Goal: Transaction & Acquisition: Purchase product/service

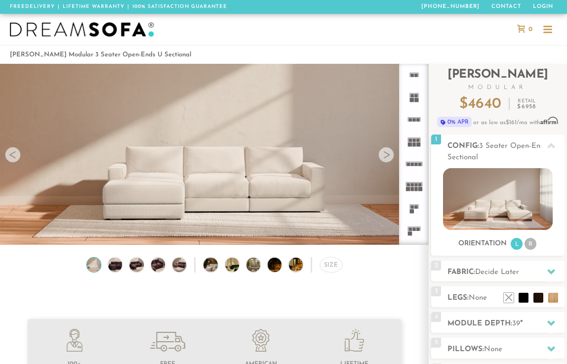
scroll to position [10209, 567]
click at [415, 121] on rect at bounding box center [414, 119] width 3 height 3
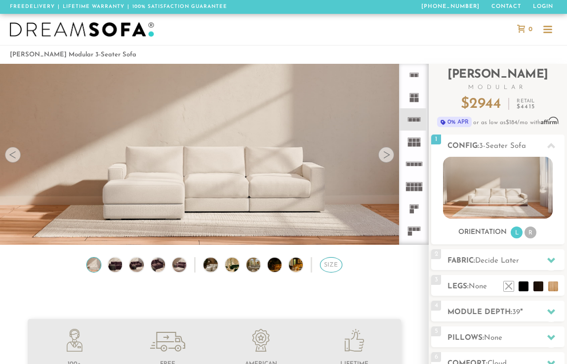
click at [328, 263] on div "Size" at bounding box center [331, 264] width 22 height 15
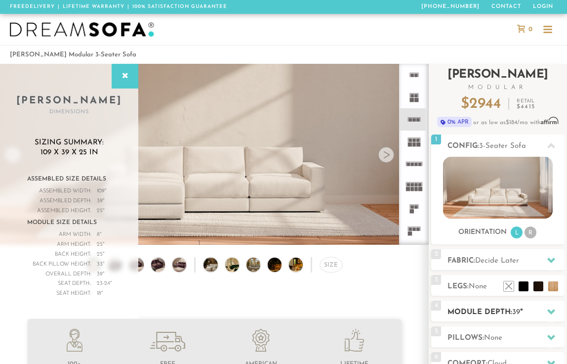
click at [475, 306] on h2 "Module Depth: 39 "" at bounding box center [506, 311] width 117 height 11
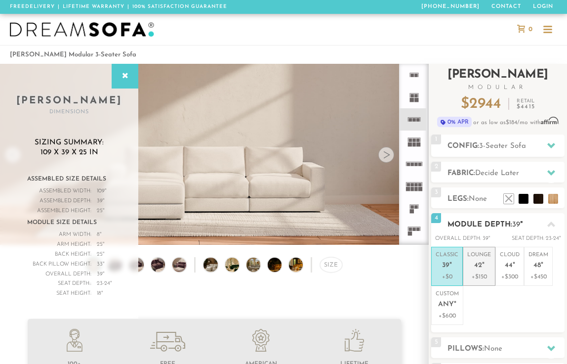
click at [483, 258] on p "Lounge 42 "" at bounding box center [479, 261] width 24 height 21
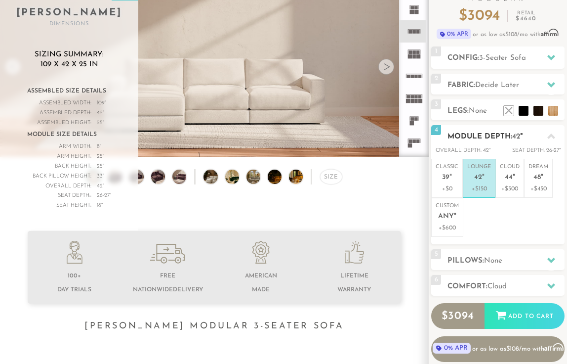
scroll to position [88, 0]
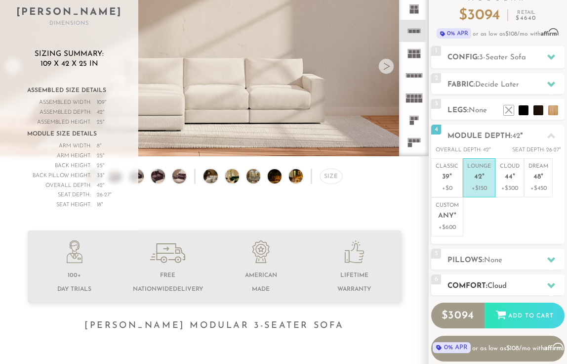
click at [480, 284] on h2 "Comfort: the Cloud" at bounding box center [506, 285] width 117 height 11
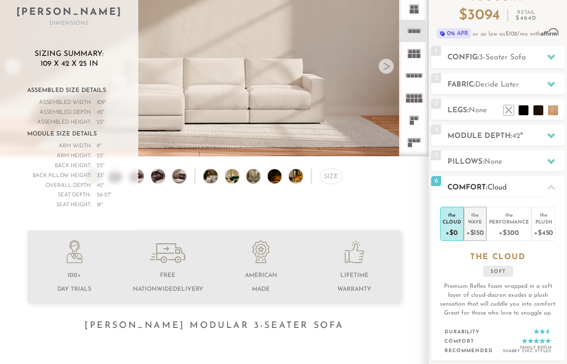
click at [474, 226] on div "+$150" at bounding box center [475, 232] width 18 height 14
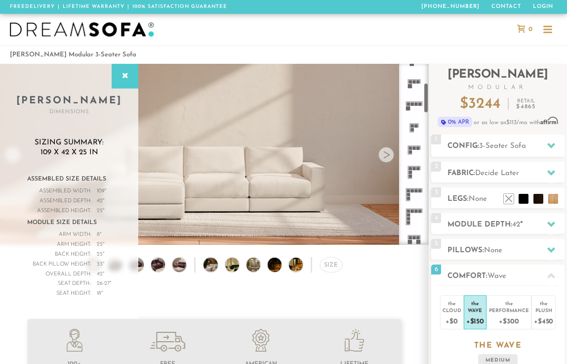
scroll to position [190, 0]
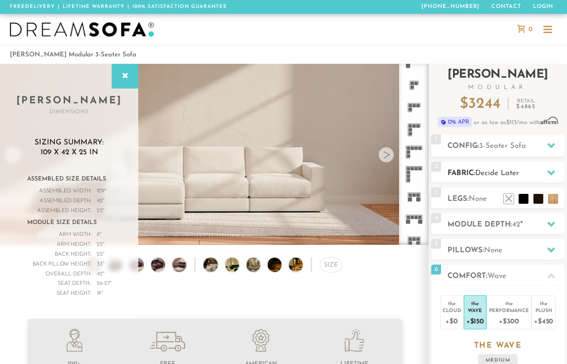
click at [484, 170] on span "Decide Later" at bounding box center [497, 172] width 44 height 7
